Goal: Navigation & Orientation: Go to known website

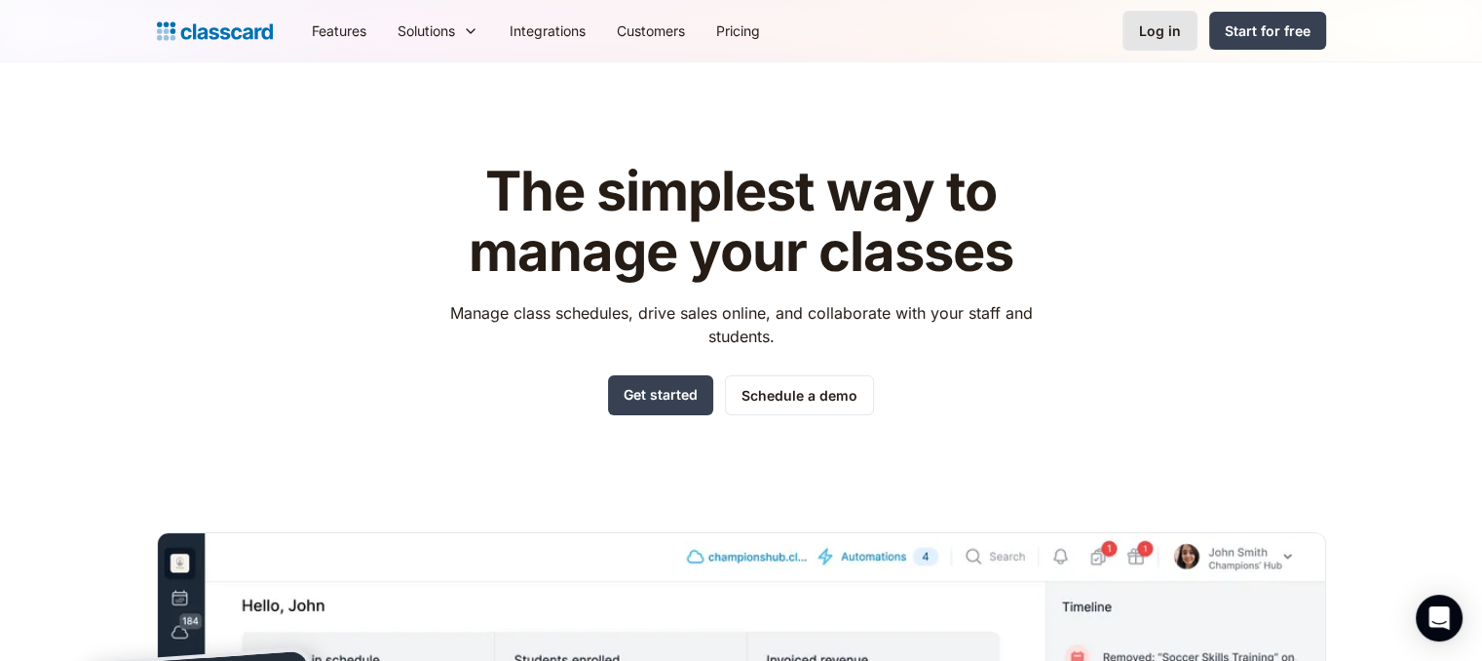
click at [1172, 25] on div "Log in" at bounding box center [1160, 30] width 42 height 20
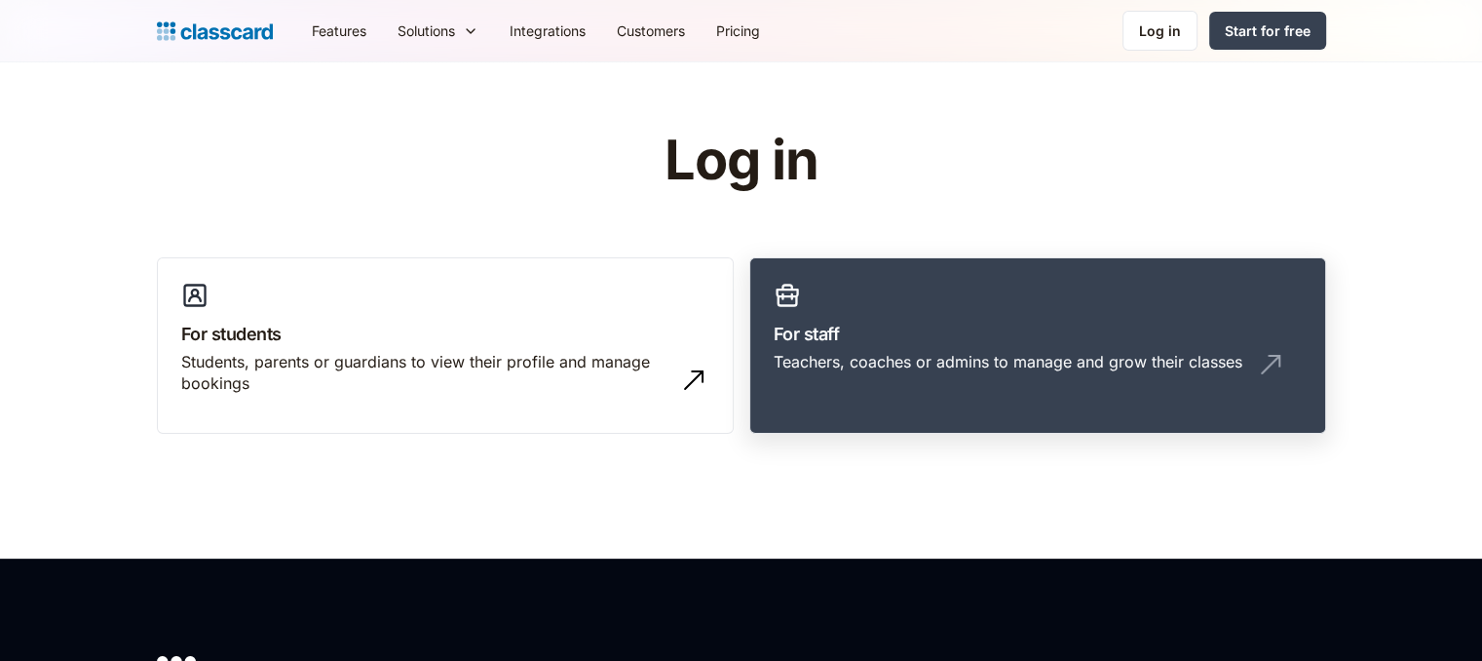
click at [954, 379] on div "Teachers, coaches or admins to manage and grow their classes" at bounding box center [1038, 369] width 528 height 37
